Goal: Task Accomplishment & Management: Use online tool/utility

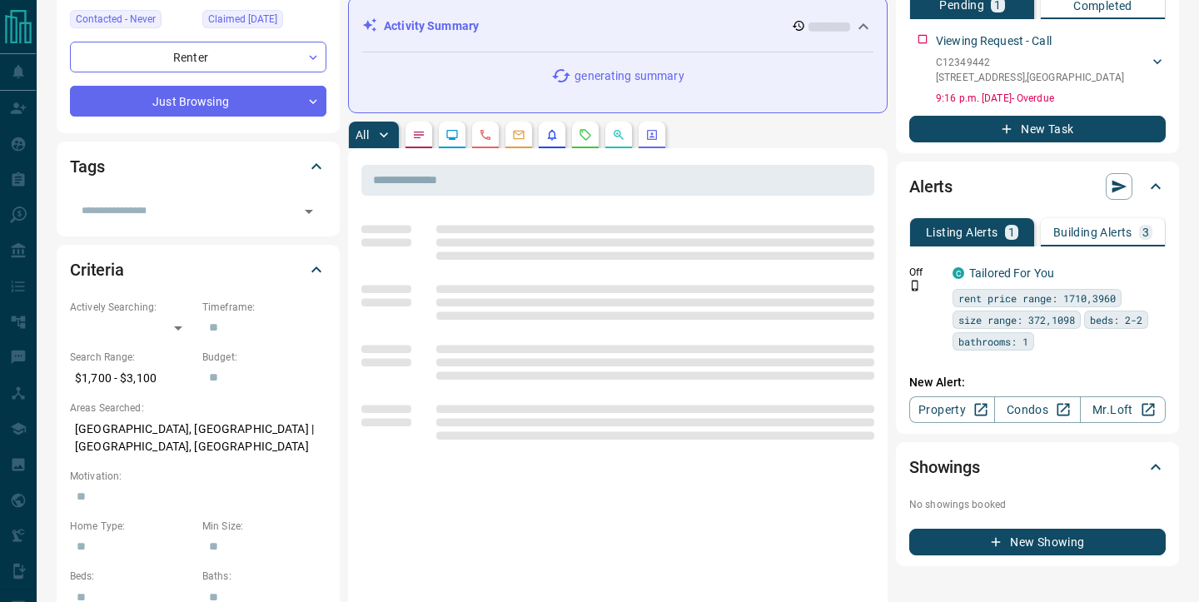
scroll to position [222, 0]
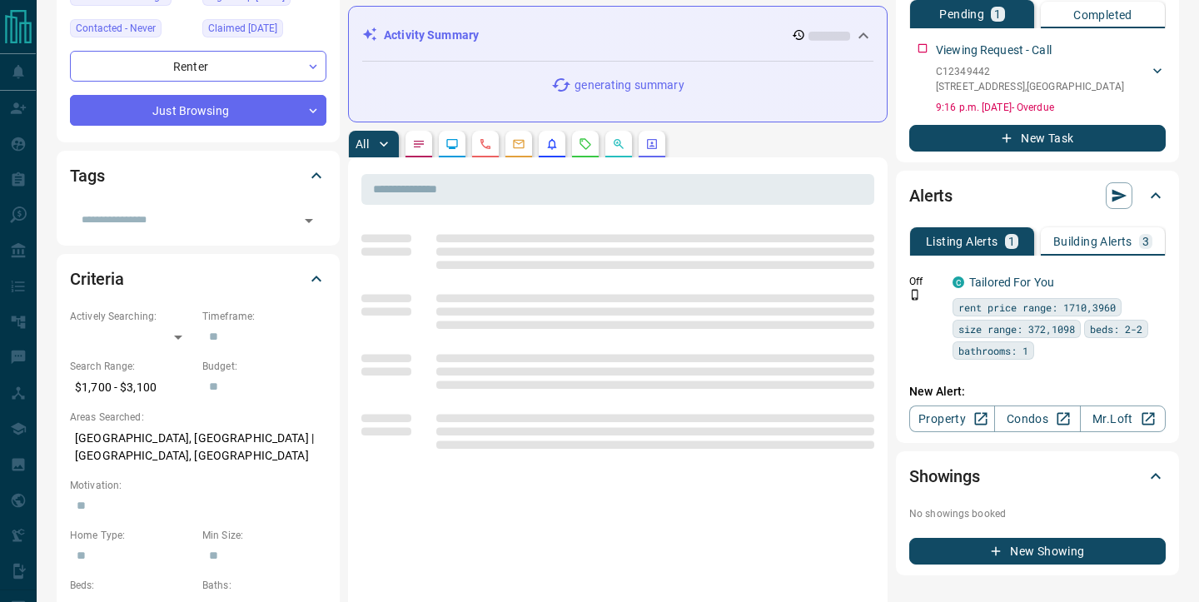
click at [591, 146] on icon "Requests" at bounding box center [585, 143] width 13 height 13
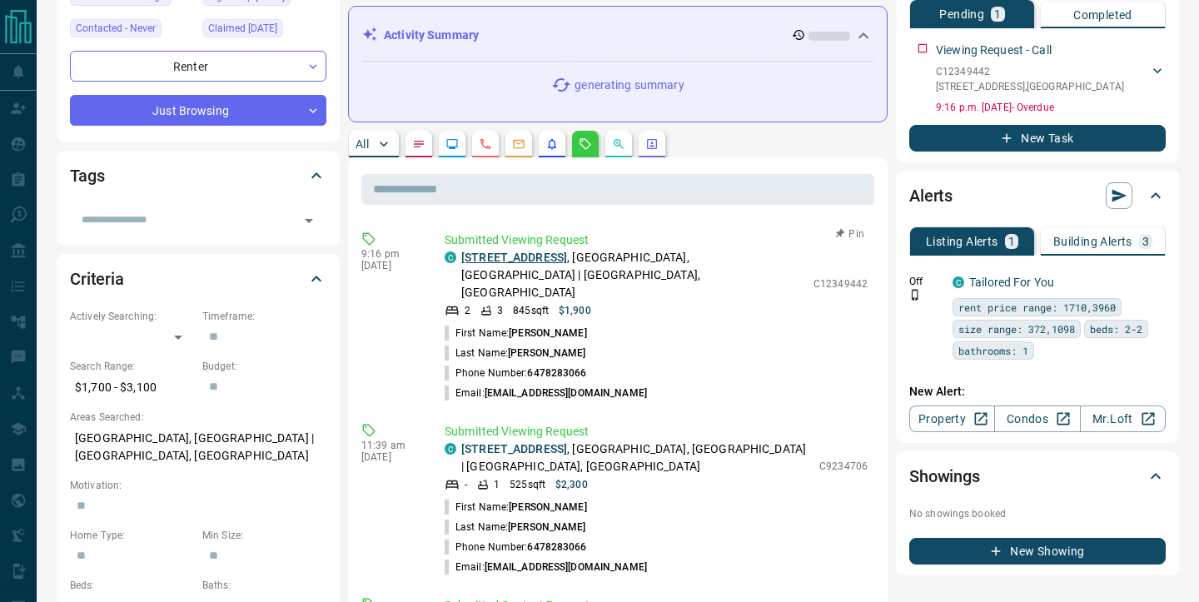
click at [548, 256] on link "[STREET_ADDRESS]" at bounding box center [514, 257] width 106 height 13
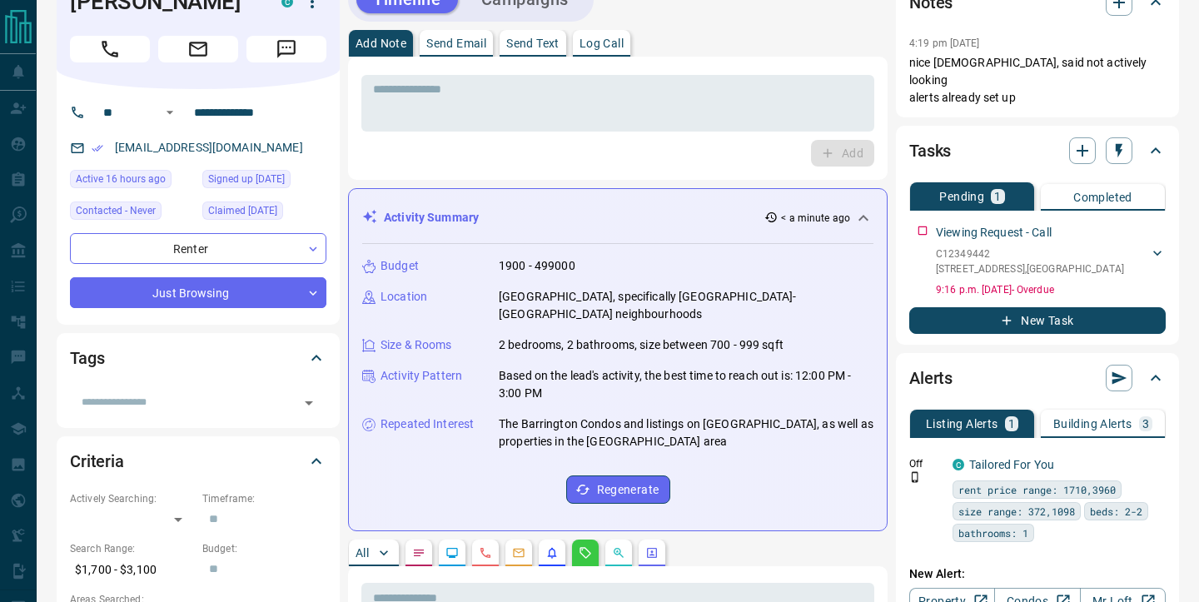
scroll to position [0, 0]
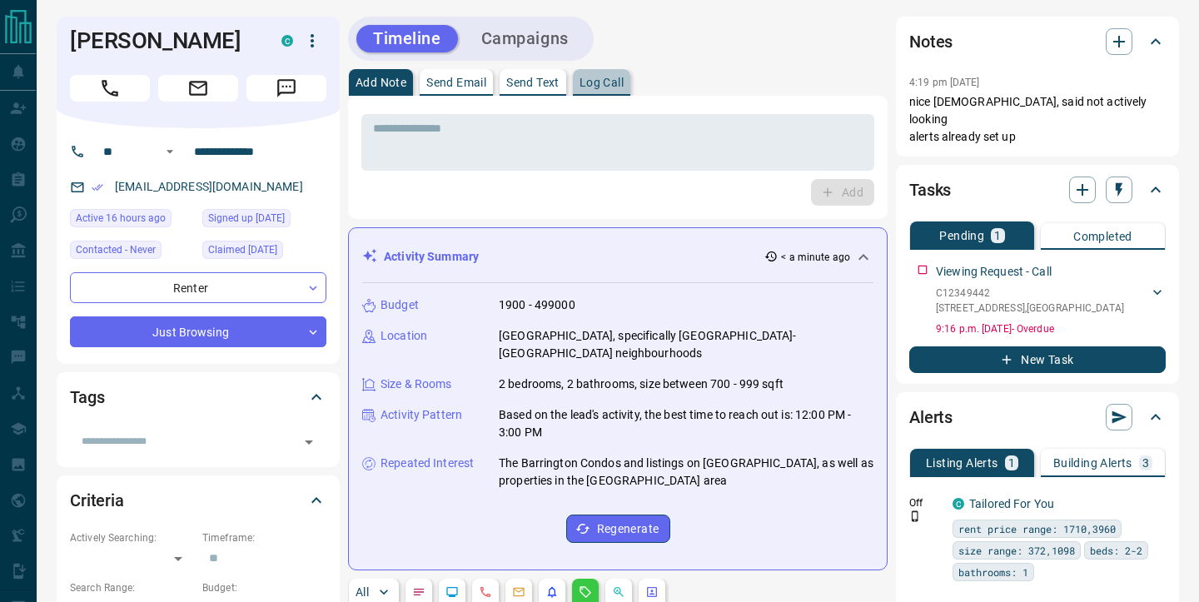
click at [619, 87] on p "Log Call" at bounding box center [602, 83] width 44 height 12
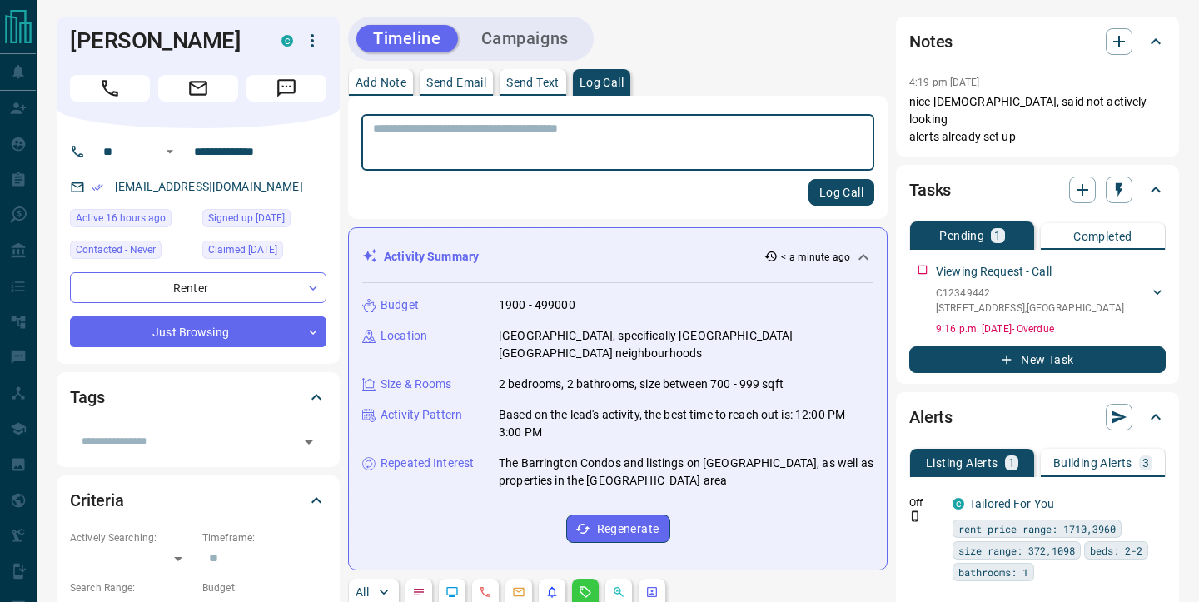
click at [532, 156] on textarea at bounding box center [618, 143] width 490 height 42
type textarea "******"
click at [853, 194] on button "Log Call" at bounding box center [842, 192] width 66 height 27
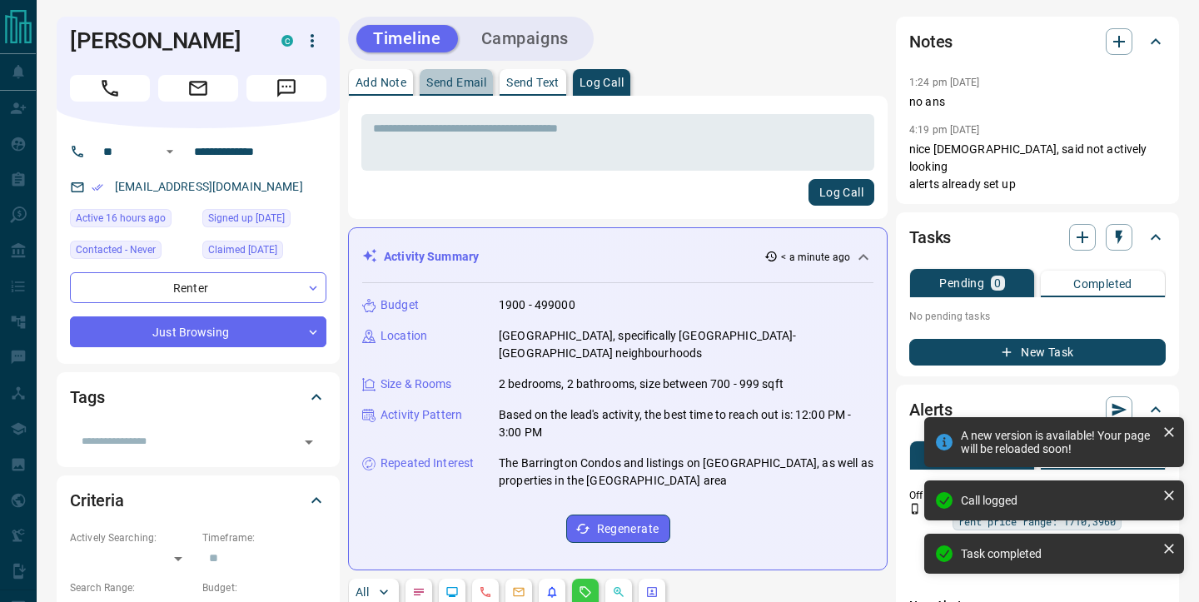
click at [468, 83] on p "Send Email" at bounding box center [456, 83] width 60 height 12
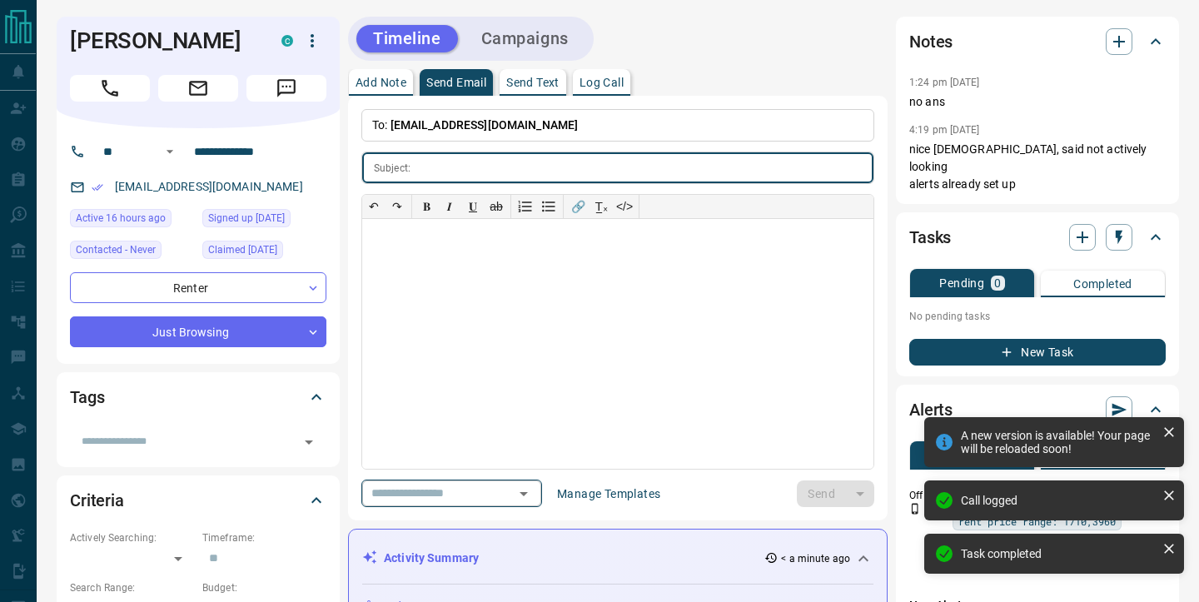
click at [534, 491] on icon "Open" at bounding box center [524, 494] width 20 height 20
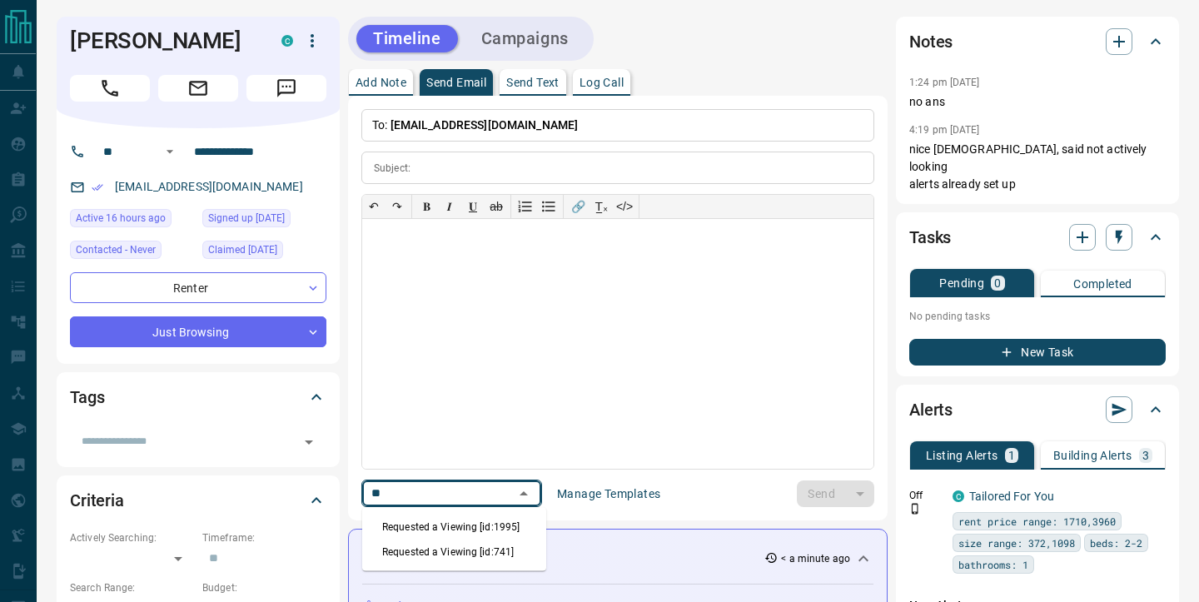
type input "***"
